Goal: Task Accomplishment & Management: Manage account settings

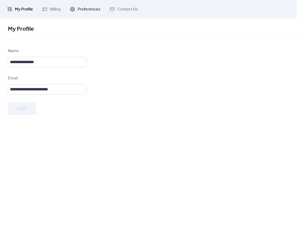
click at [85, 9] on span "Preferences" at bounding box center [89, 9] width 23 height 6
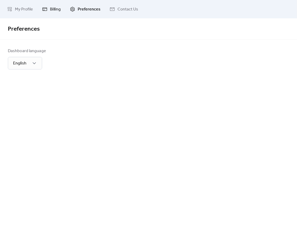
click at [50, 11] on span "Billing" at bounding box center [55, 9] width 11 height 6
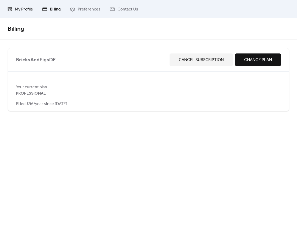
click at [15, 10] on link "My Profile" at bounding box center [20, 9] width 34 height 14
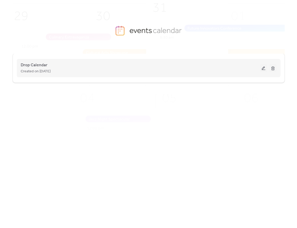
click at [88, 65] on div "Drop Calendar Created on [DATE]" at bounding box center [140, 68] width 239 height 13
click at [260, 66] on button at bounding box center [263, 68] width 7 height 8
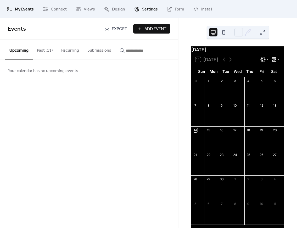
click at [142, 8] on span "Settings" at bounding box center [150, 9] width 16 height 6
